Goal: Find contact information: Find contact information

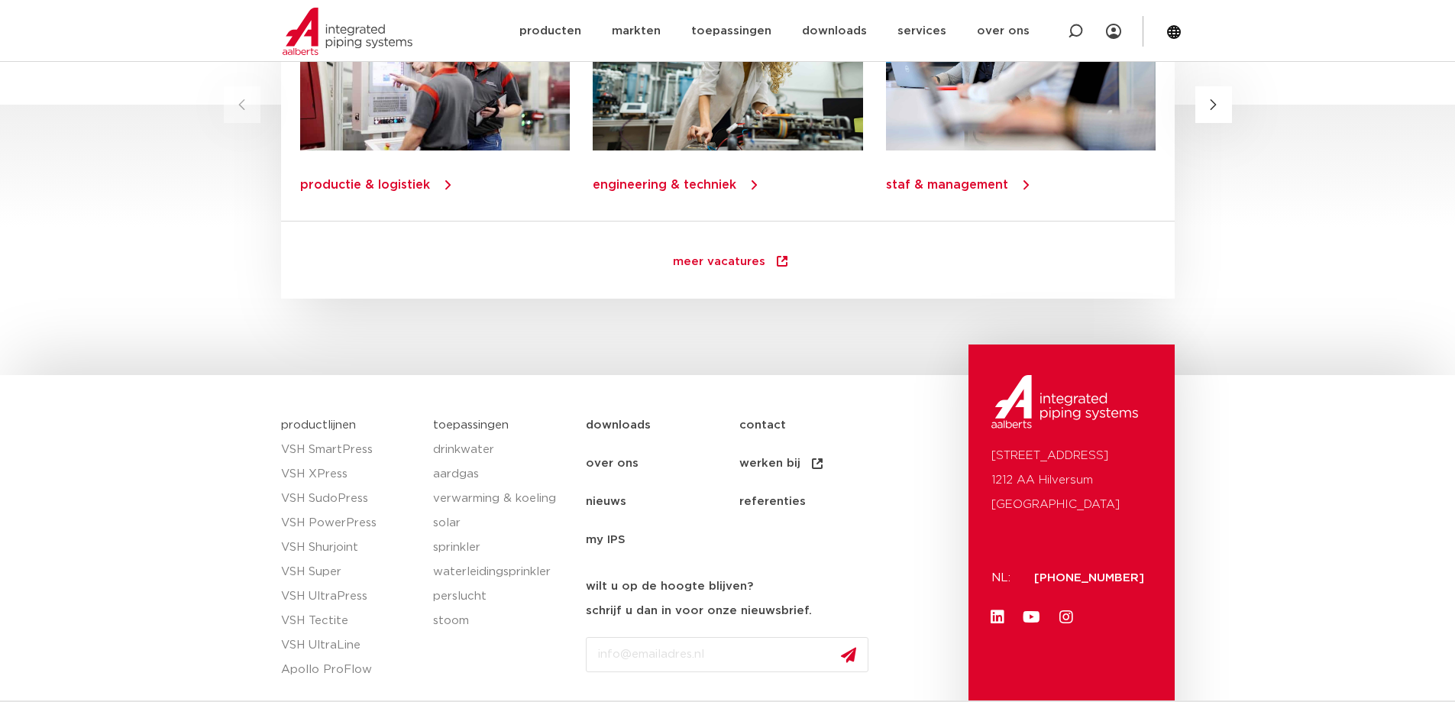
scroll to position [2197, 0]
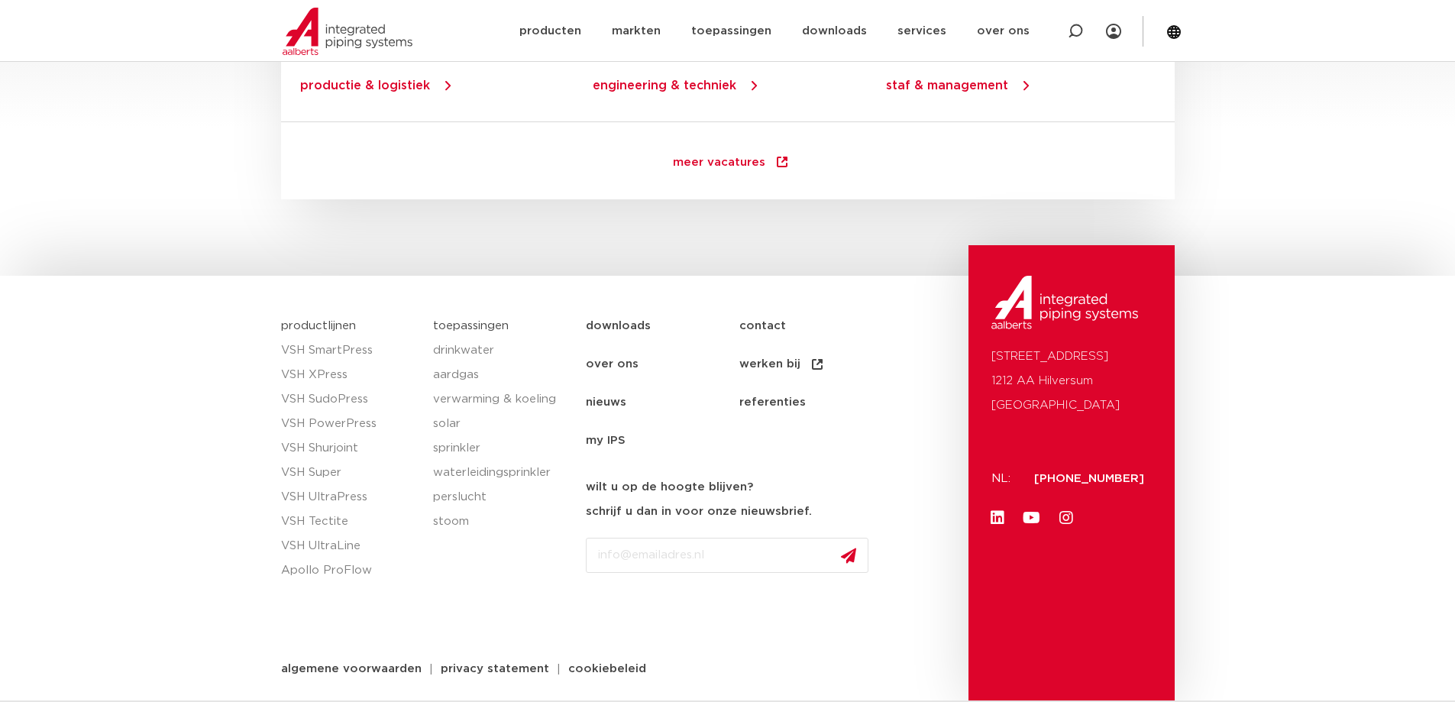
click at [769, 325] on link "contact" at bounding box center [816, 326] width 154 height 38
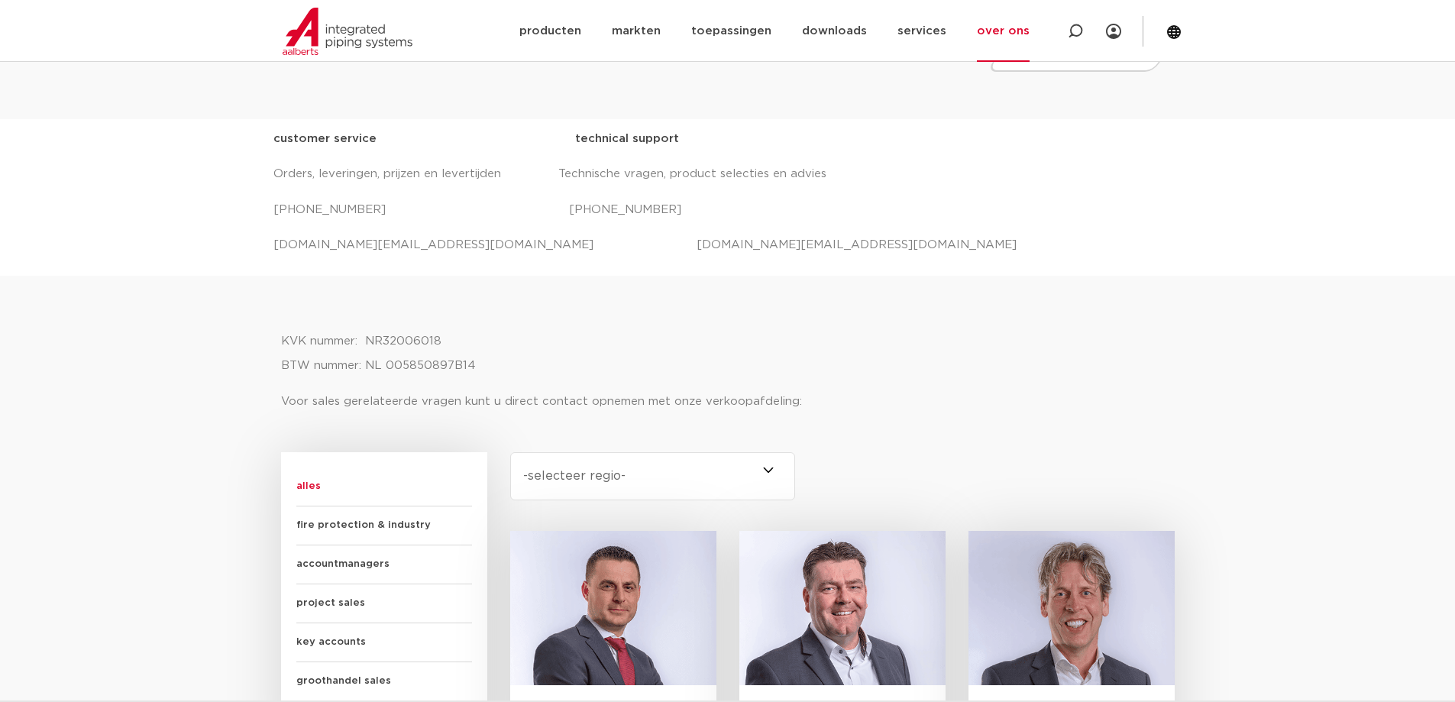
scroll to position [535, 0]
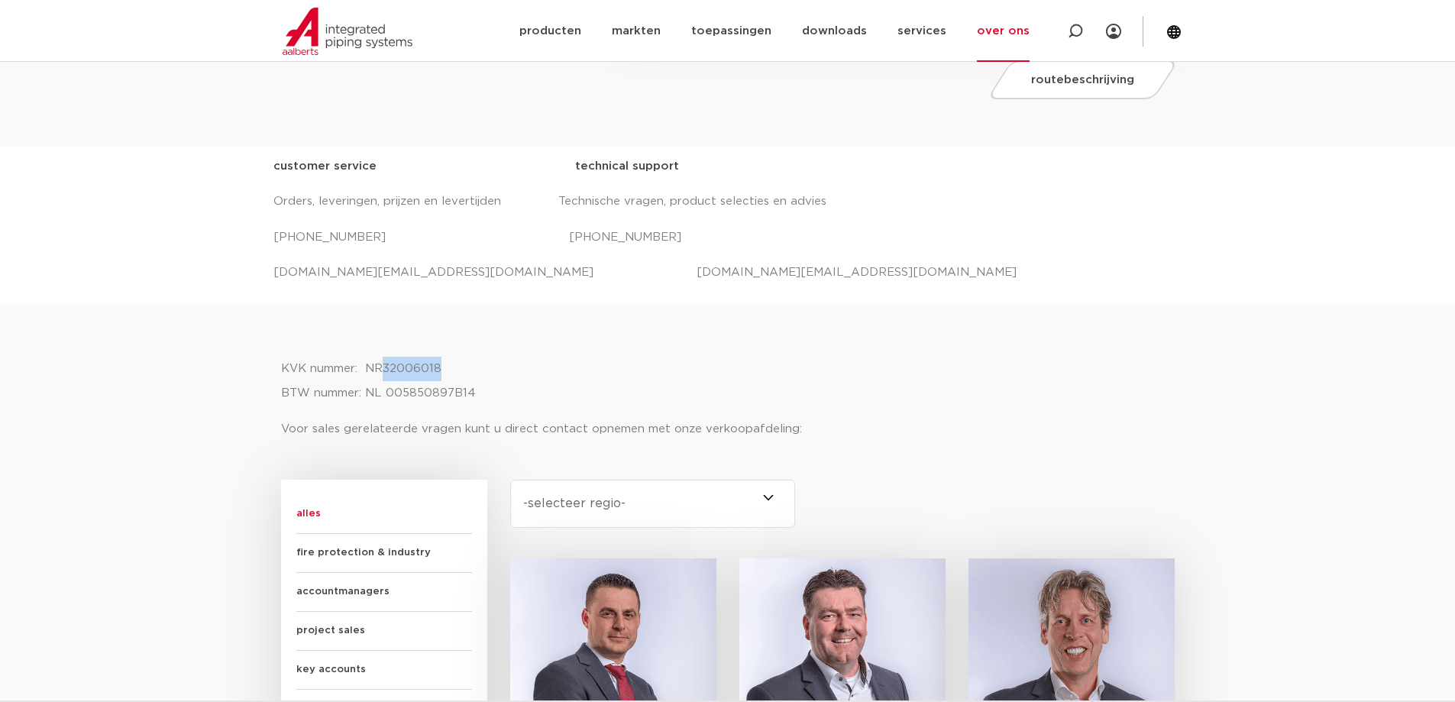
drag, startPoint x: 458, startPoint y: 365, endPoint x: 386, endPoint y: 367, distance: 72.6
click at [386, 367] on p "KVK nummer: NR32006018 BTW nummer: NL 005850897B14" at bounding box center [728, 381] width 894 height 49
copy p "32006018"
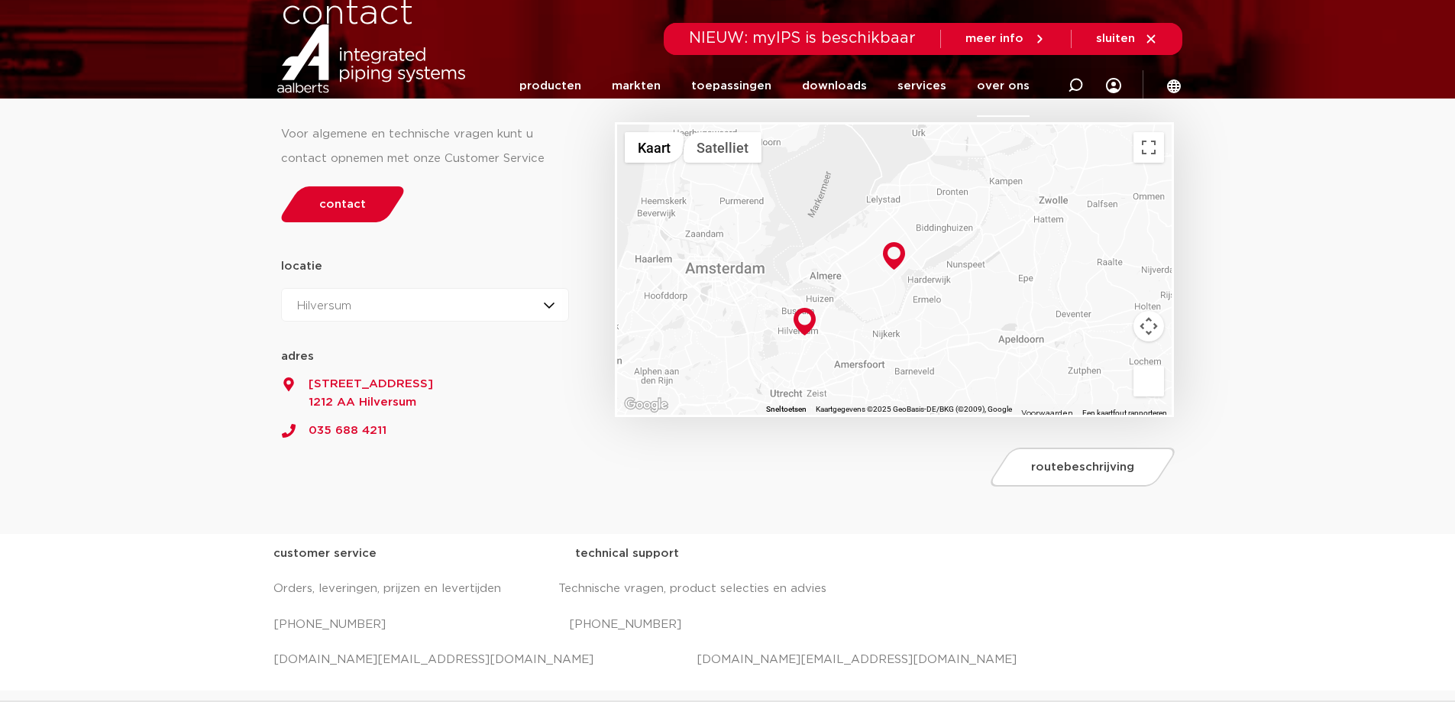
scroll to position [0, 0]
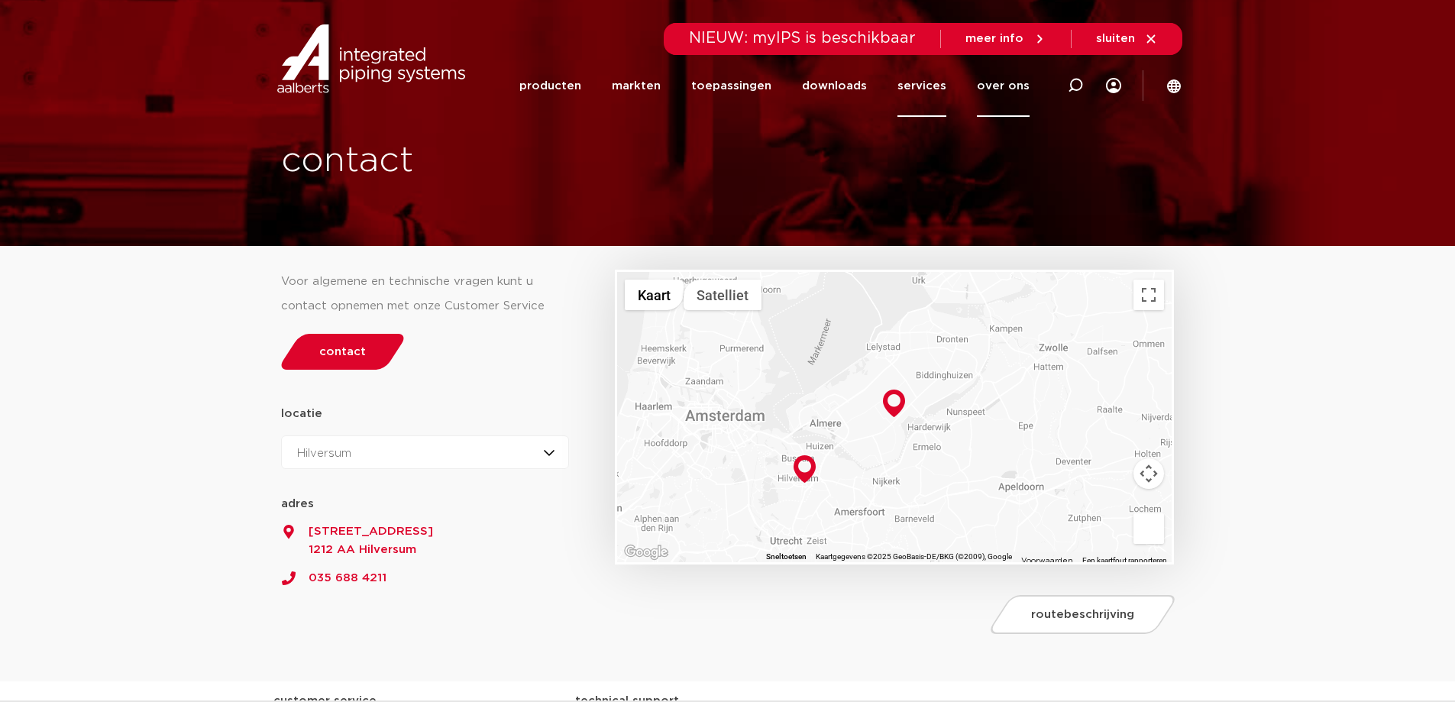
click at [921, 83] on link "services" at bounding box center [922, 86] width 49 height 62
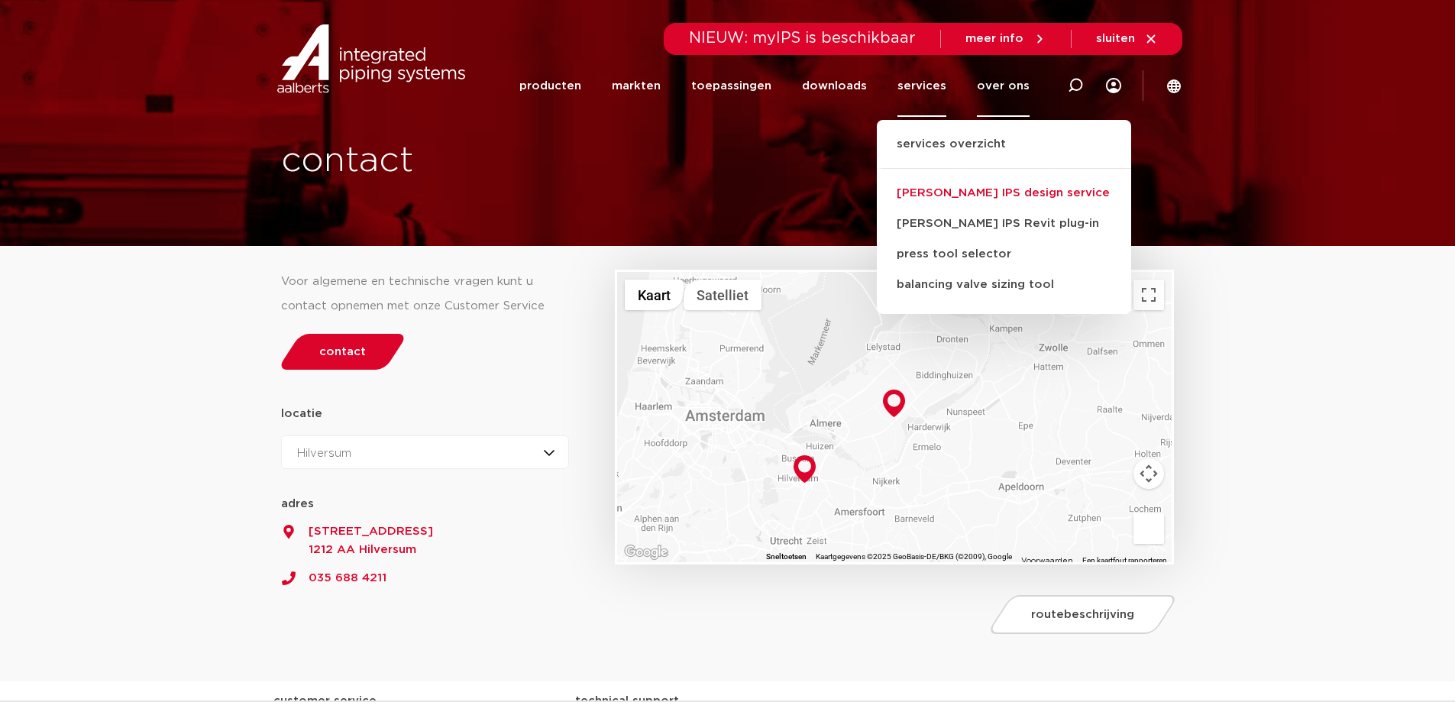
click at [965, 195] on link "[PERSON_NAME] IPS design service" at bounding box center [1004, 193] width 254 height 31
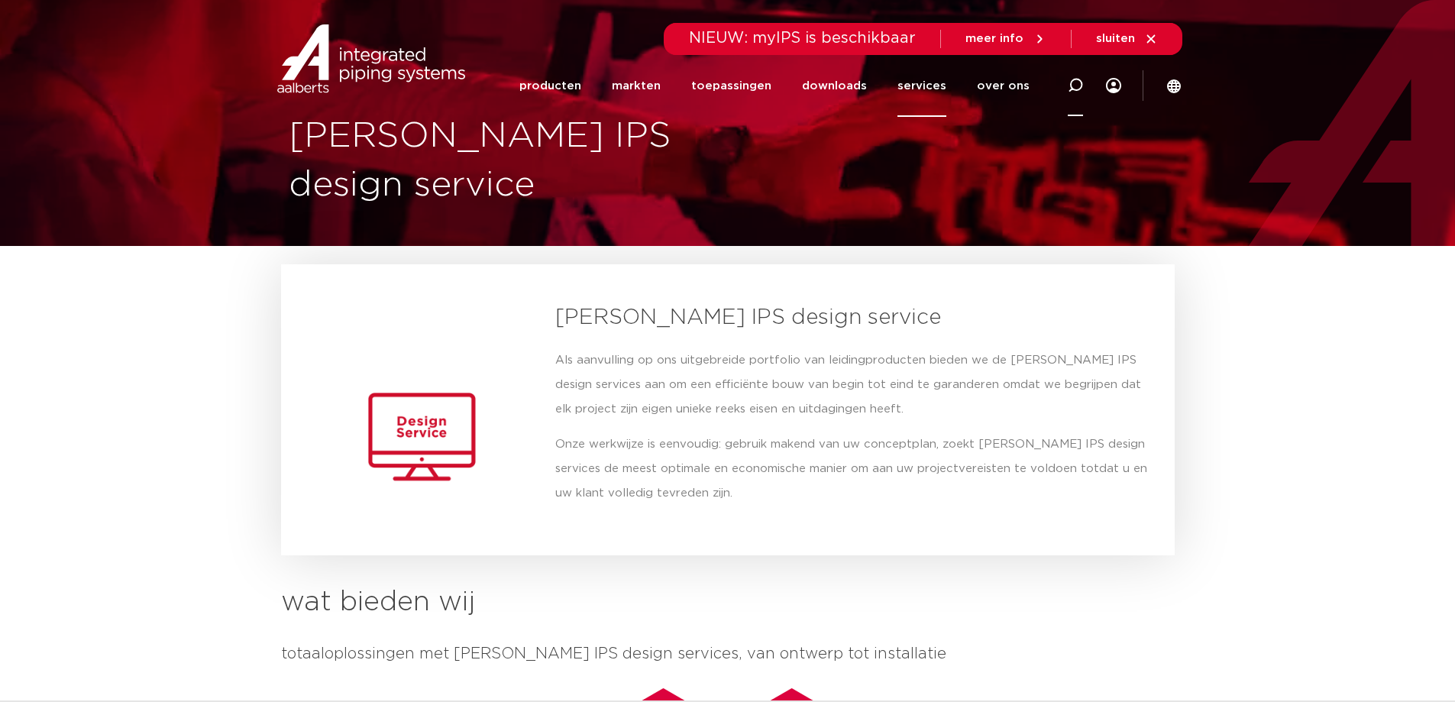
click at [1072, 82] on icon at bounding box center [1075, 85] width 18 height 18
type input "mail adres"
click button "Zoeken" at bounding box center [0, 0] width 0 height 0
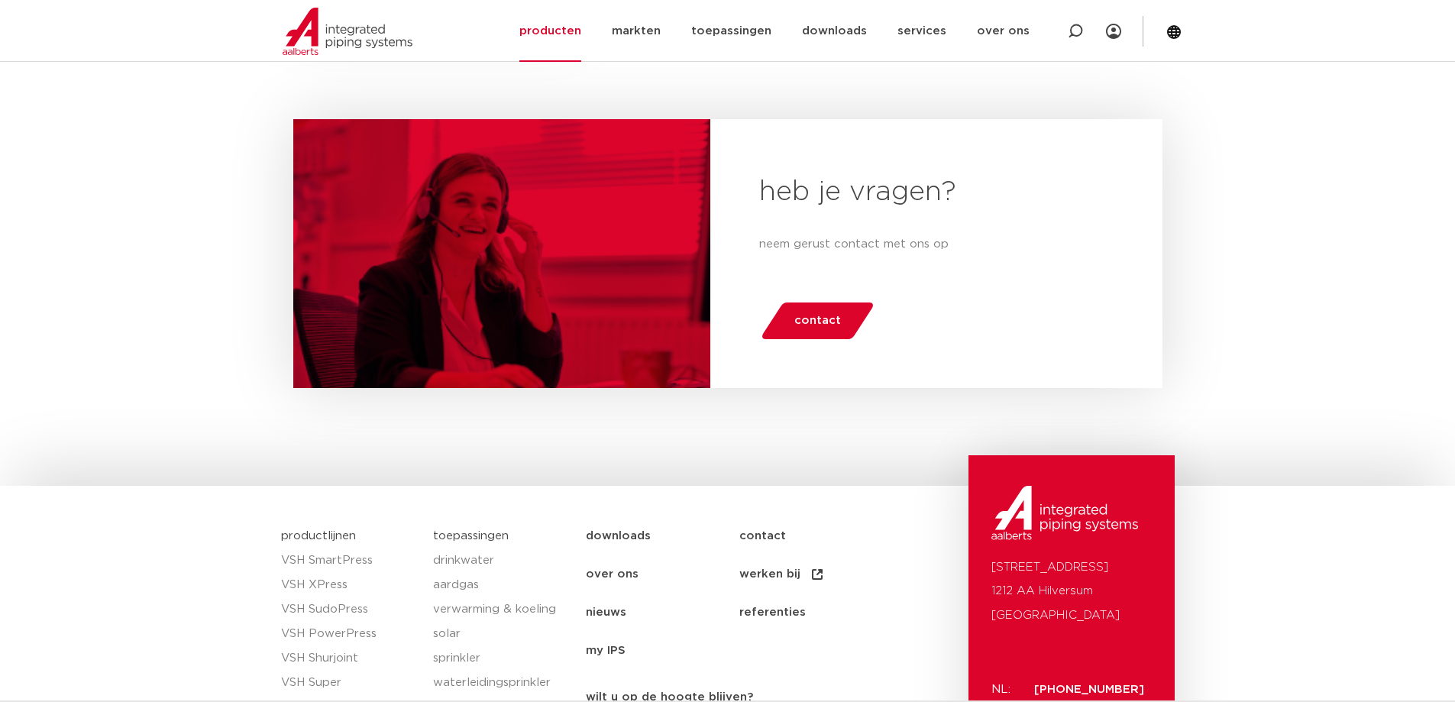
scroll to position [840, 0]
click at [809, 322] on span "contact" at bounding box center [817, 321] width 47 height 24
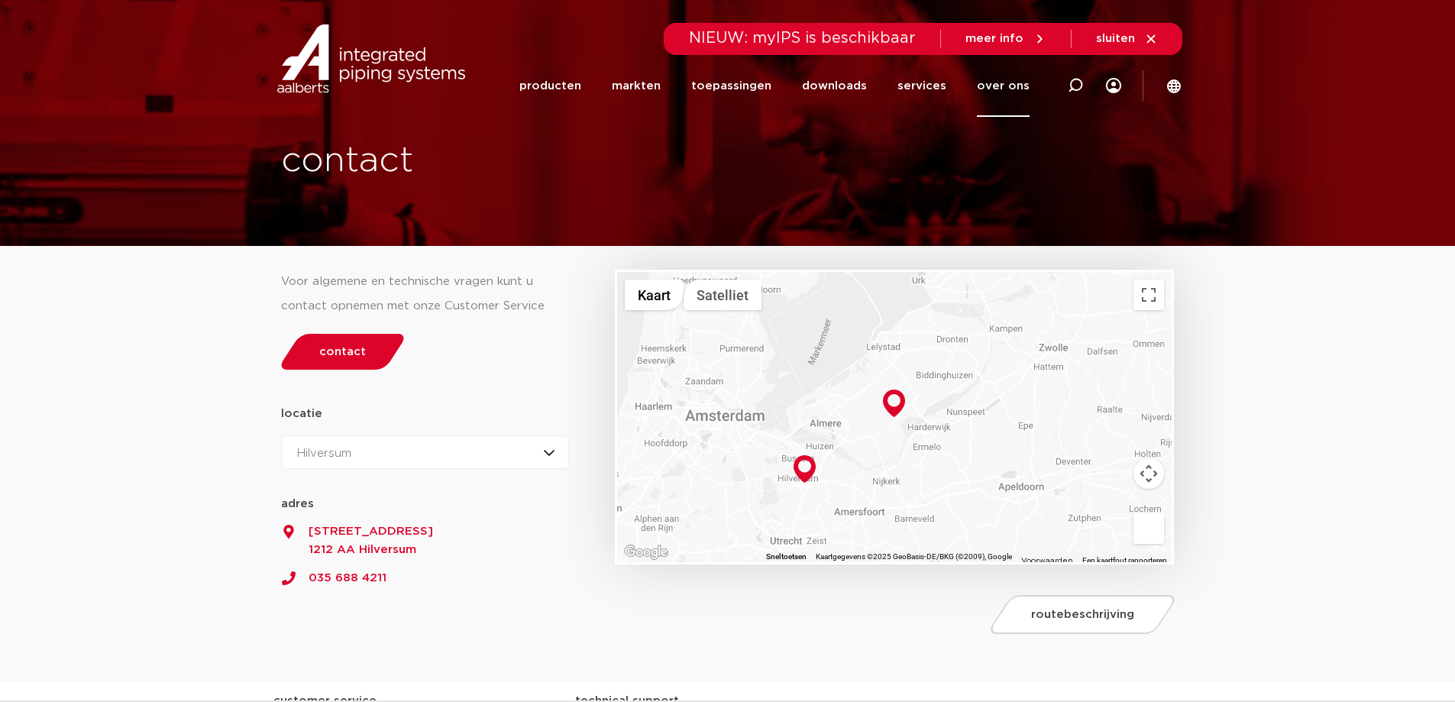
click at [896, 406] on img at bounding box center [894, 404] width 22 height 28
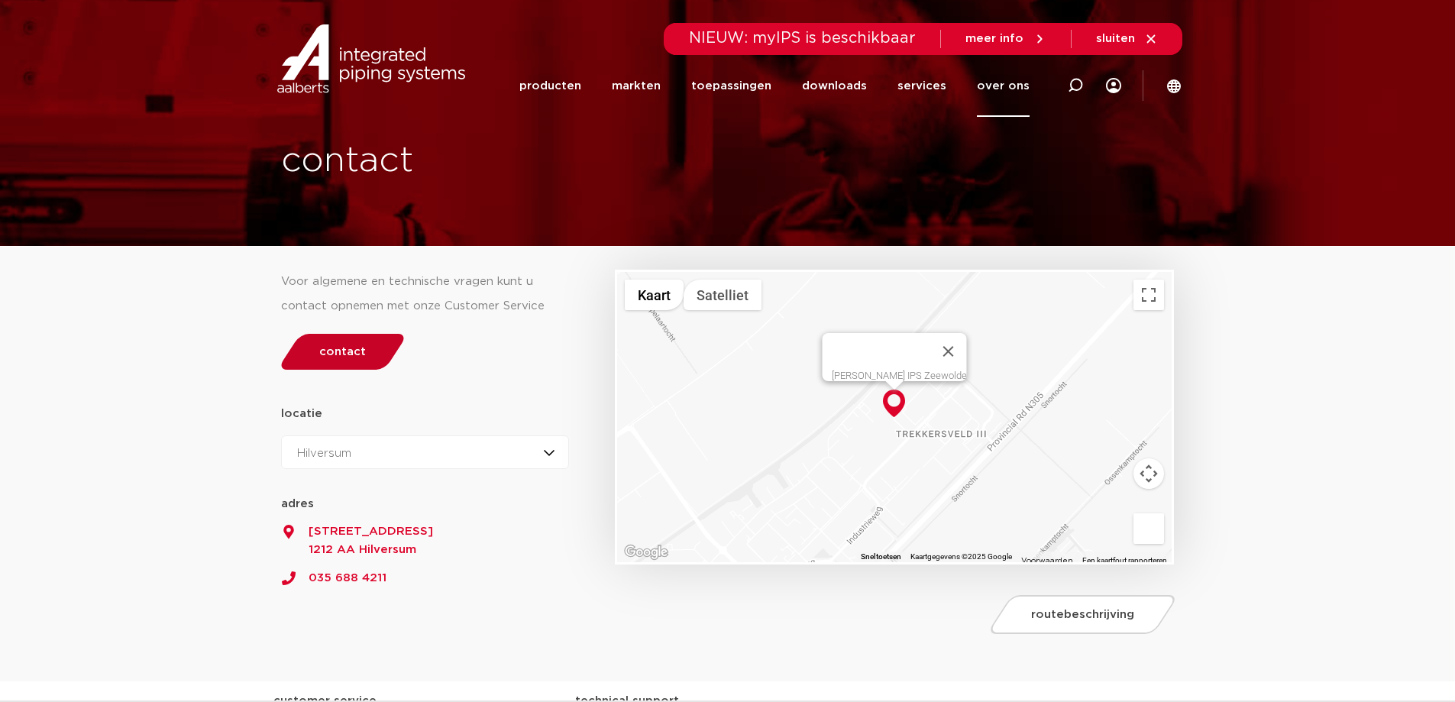
click at [345, 359] on link "contact" at bounding box center [342, 352] width 131 height 36
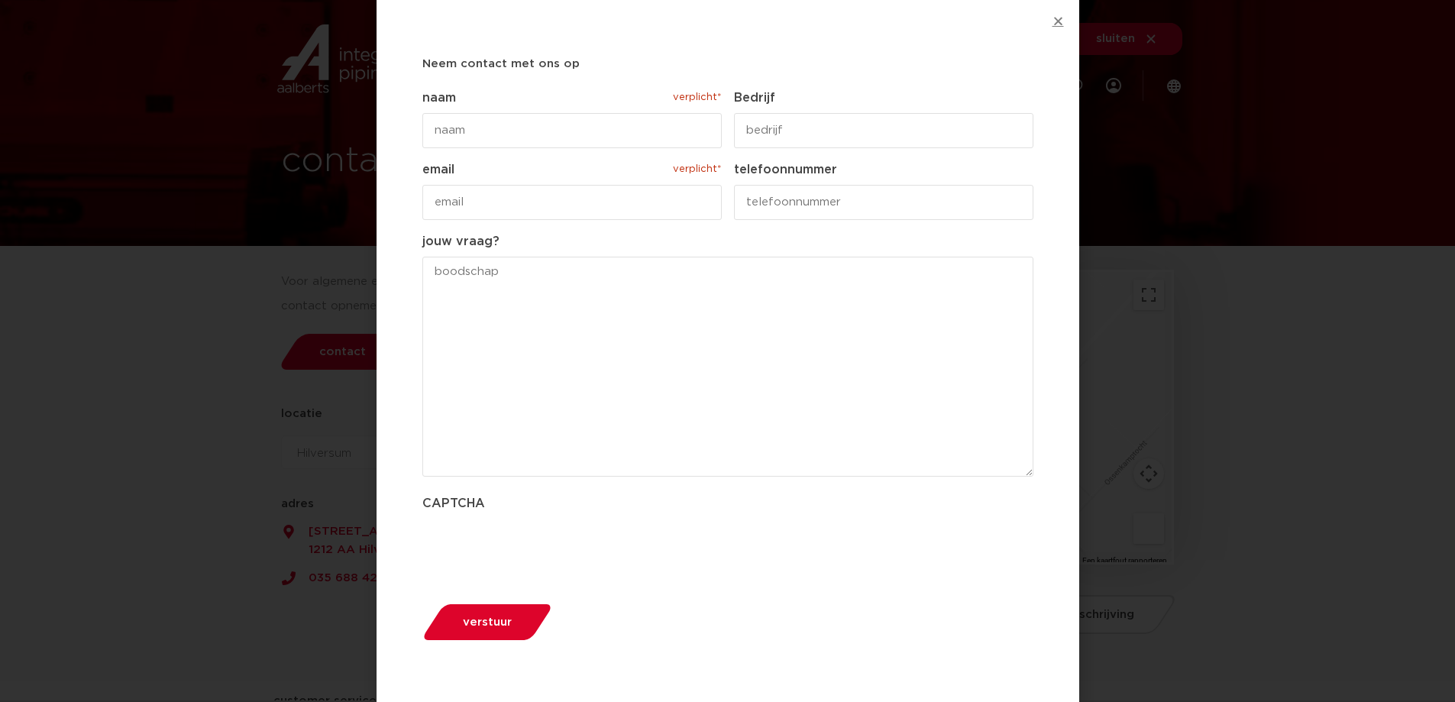
click at [1060, 21] on icon "Close" at bounding box center [1058, 20] width 11 height 11
